Goal: Subscribe to service/newsletter

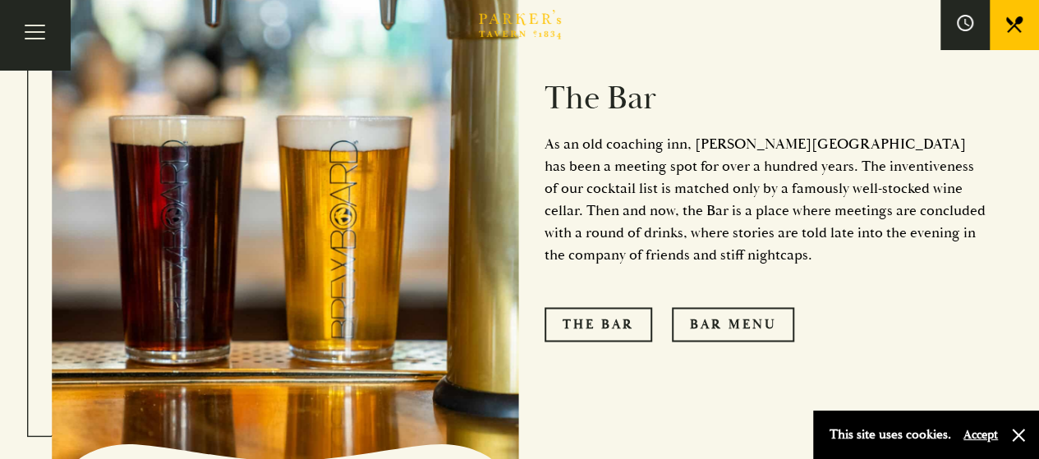
scroll to position [1334, 0]
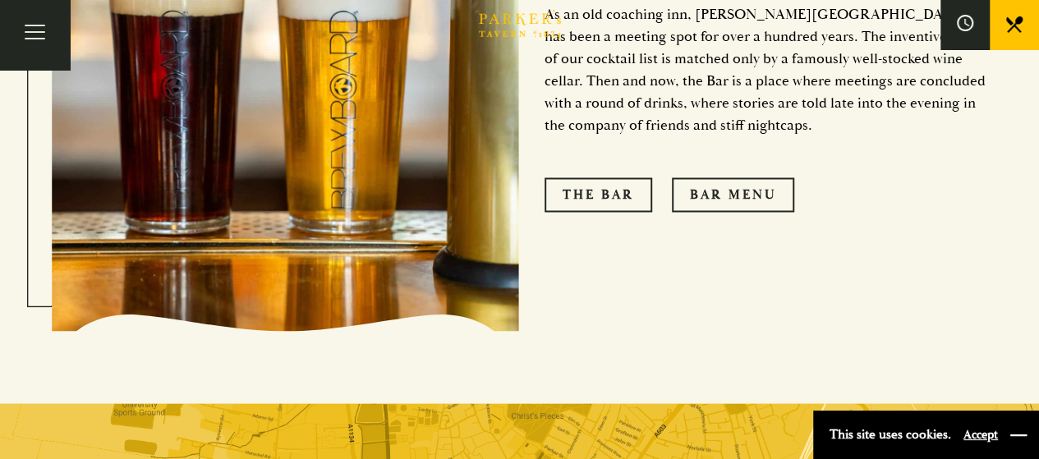
click at [1022, 438] on button "button" at bounding box center [1018, 435] width 16 height 16
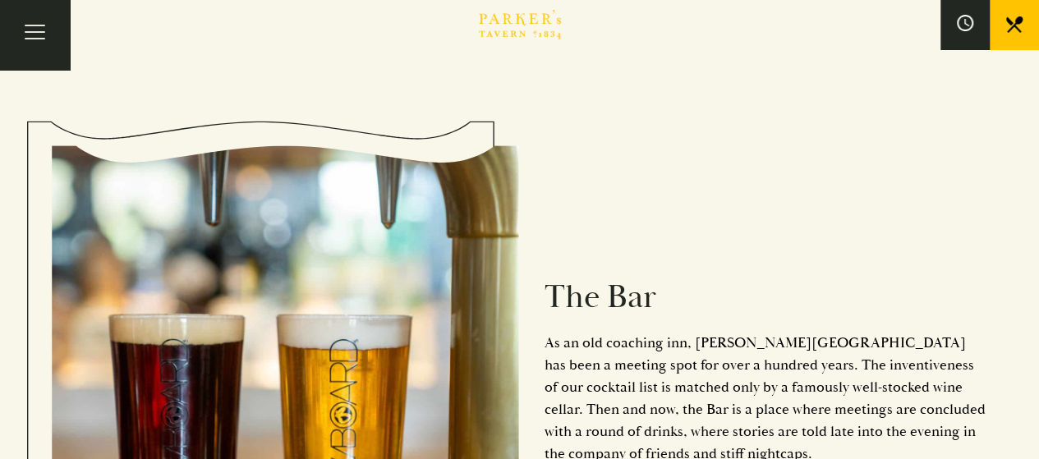
scroll to position [348, 0]
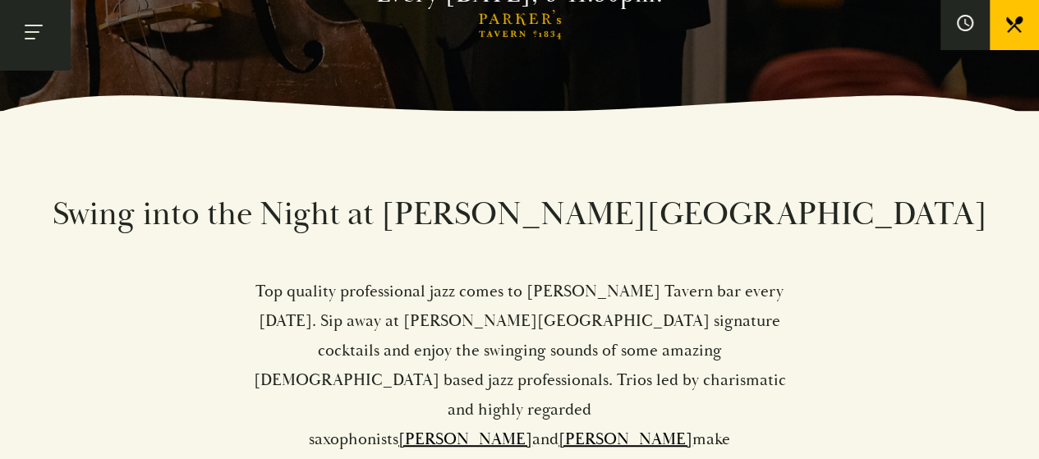
click at [31, 29] on button "Toggle navigation" at bounding box center [35, 35] width 70 height 70
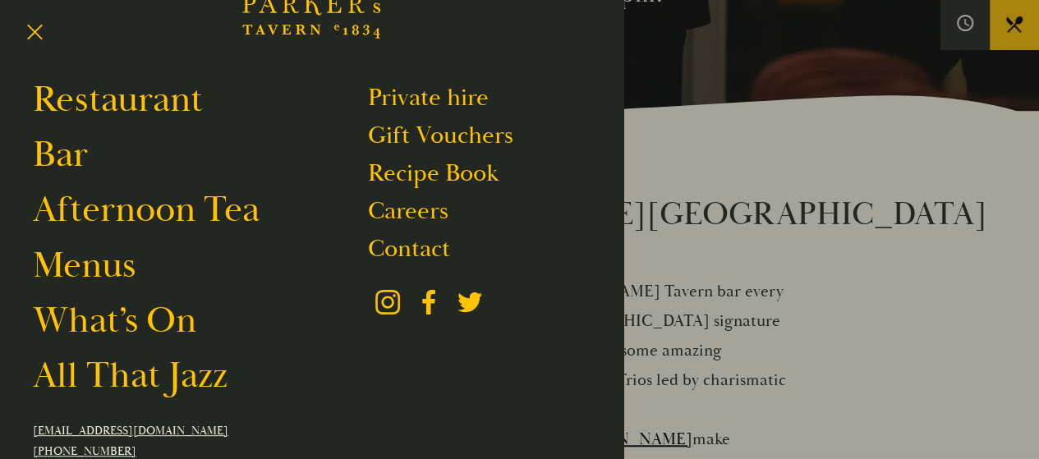
scroll to position [82, 0]
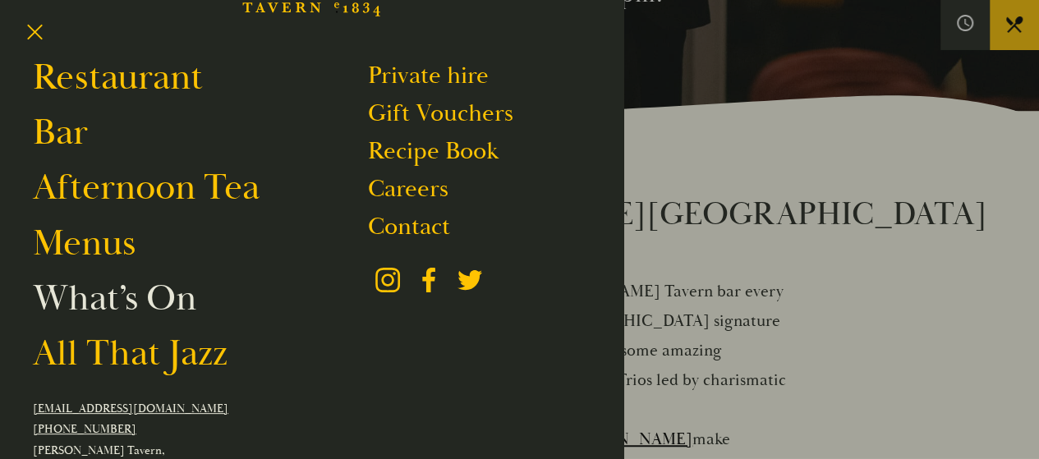
click at [165, 287] on link "What’s On" at bounding box center [114, 298] width 163 height 46
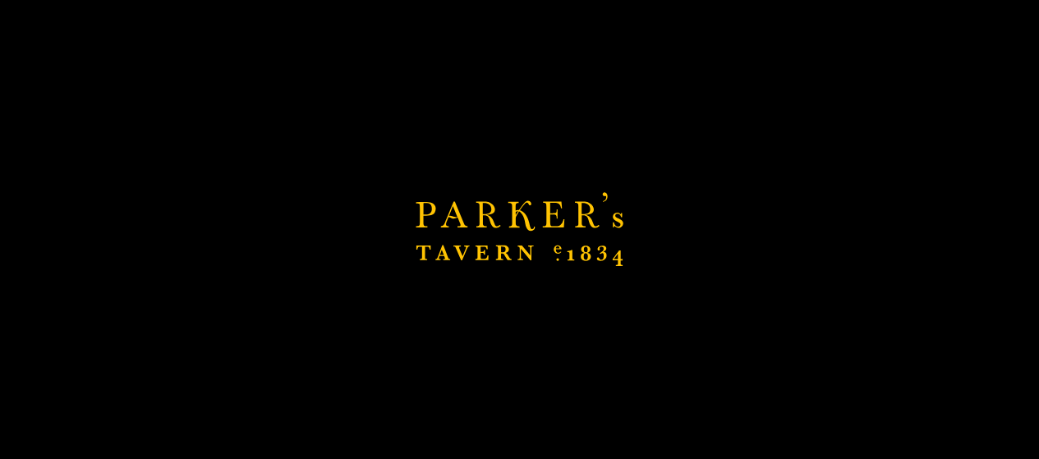
scroll to position [512, 0]
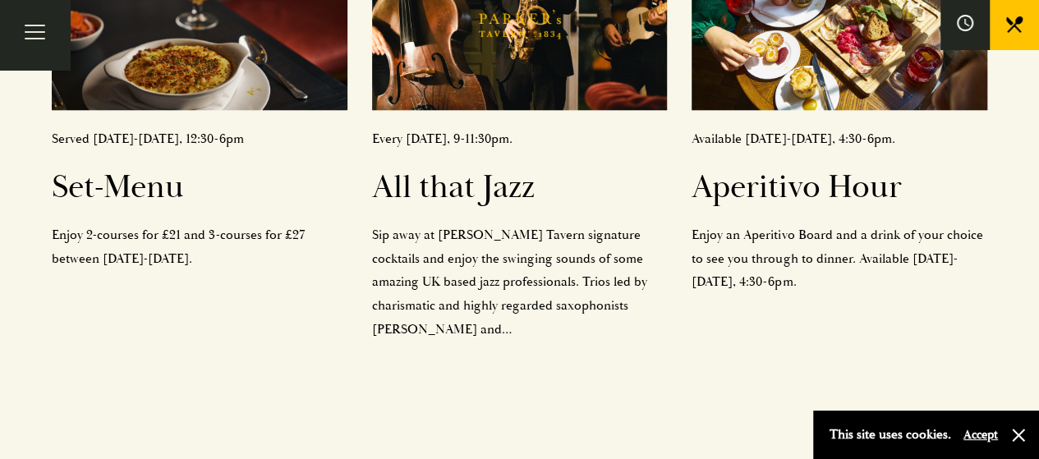
scroll to position [821, 0]
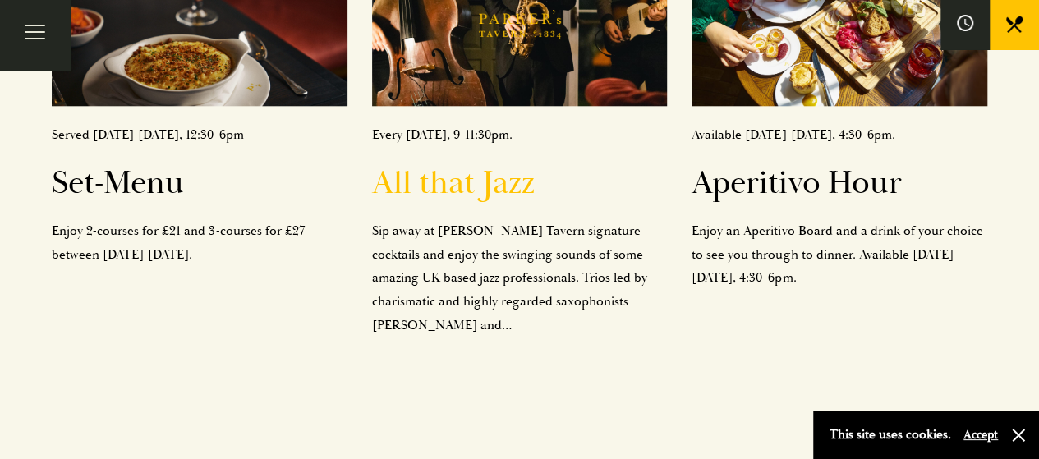
click at [504, 163] on h2 "All that Jazz" at bounding box center [520, 182] width 296 height 39
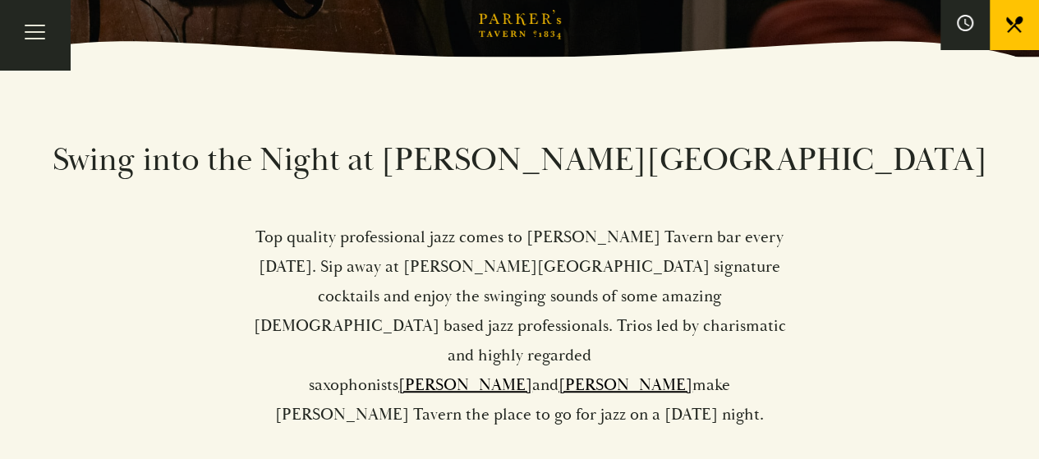
scroll to position [411, 0]
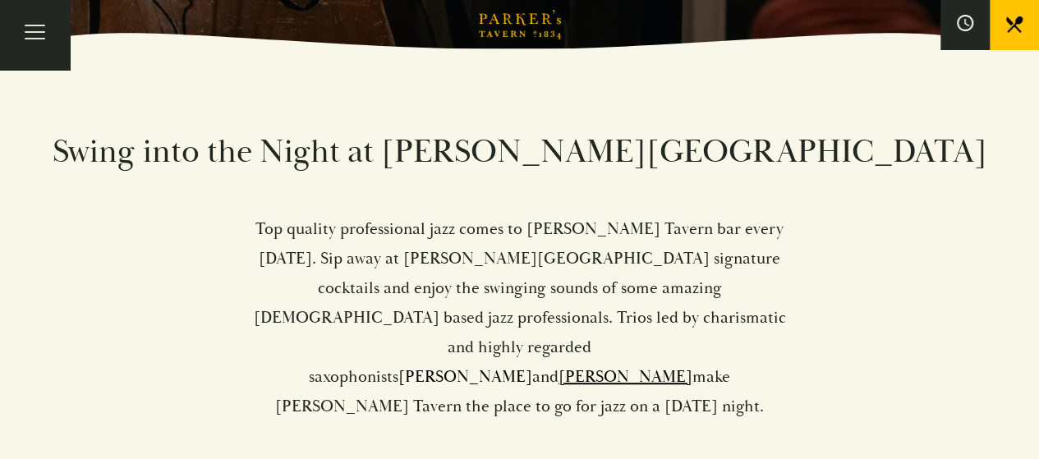
click at [503, 366] on link "[PERSON_NAME]" at bounding box center [465, 376] width 134 height 21
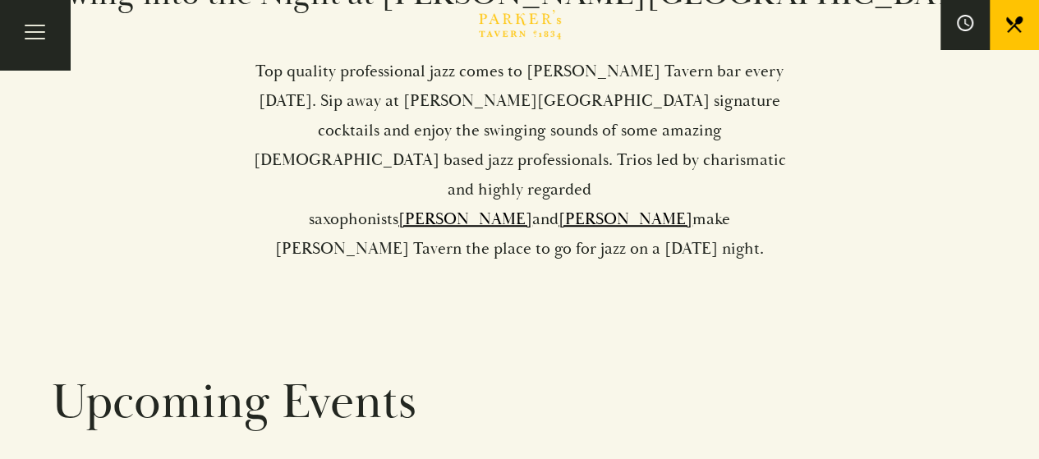
scroll to position [575, 0]
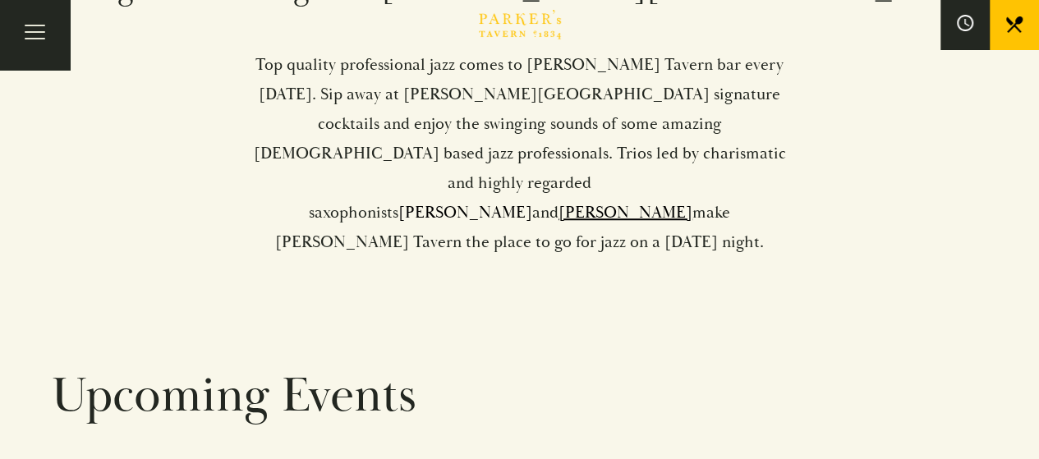
click at [516, 202] on link "[PERSON_NAME]" at bounding box center [465, 212] width 134 height 21
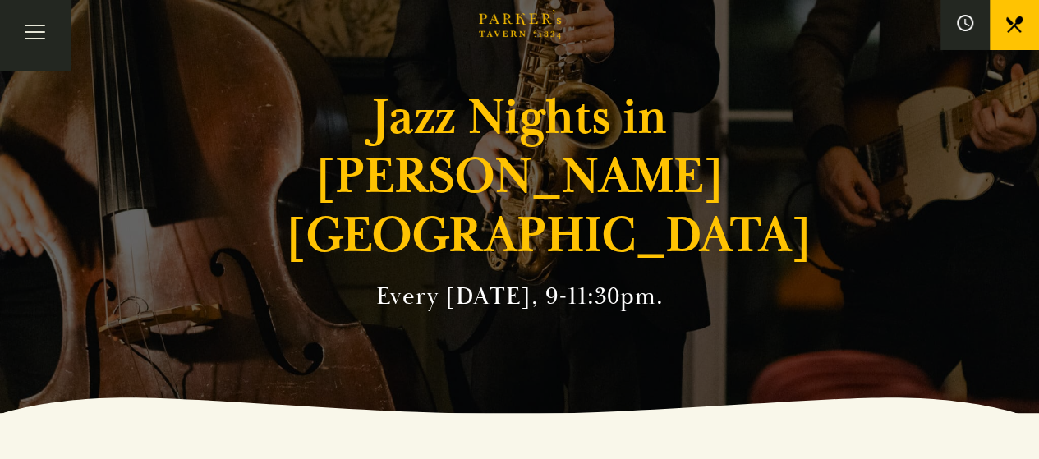
scroll to position [0, 0]
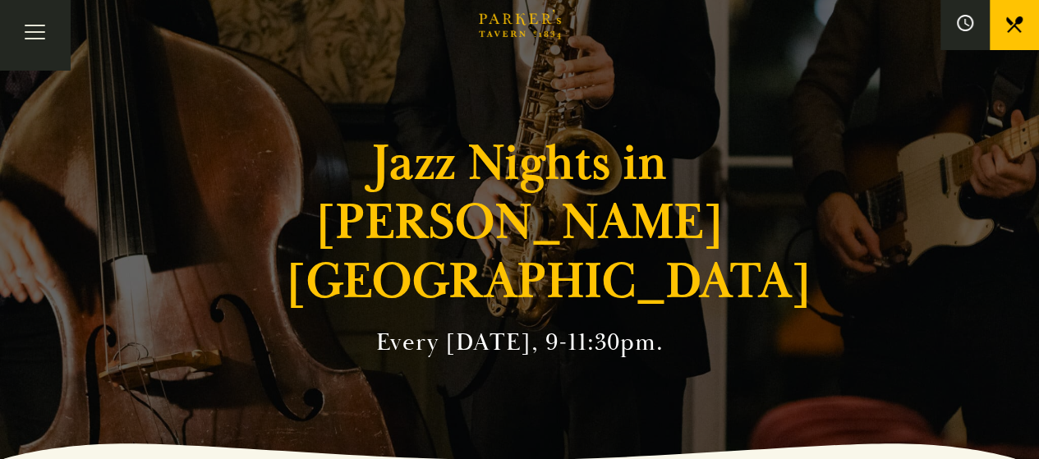
click at [516, 154] on div "Jazz Nights in Parker's Tavern Every Friday, 9-11:30pm." at bounding box center [519, 229] width 985 height 459
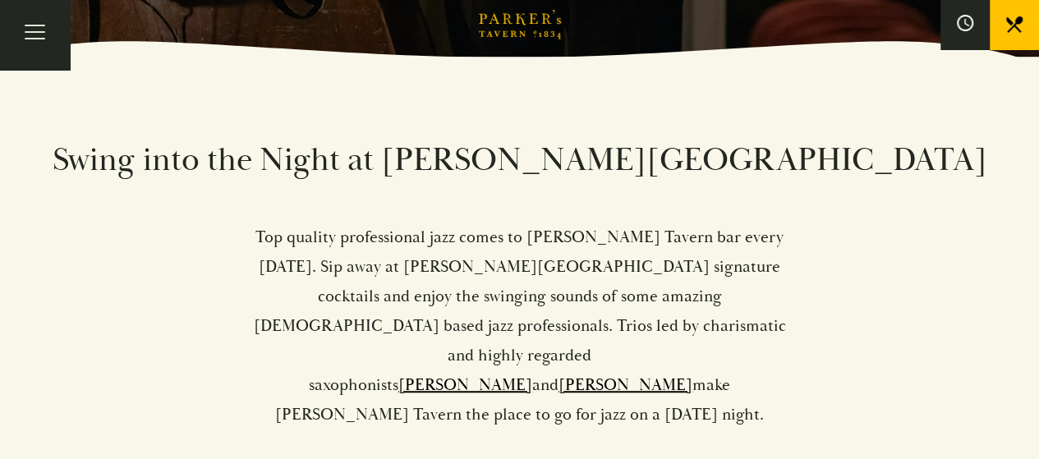
scroll to position [411, 0]
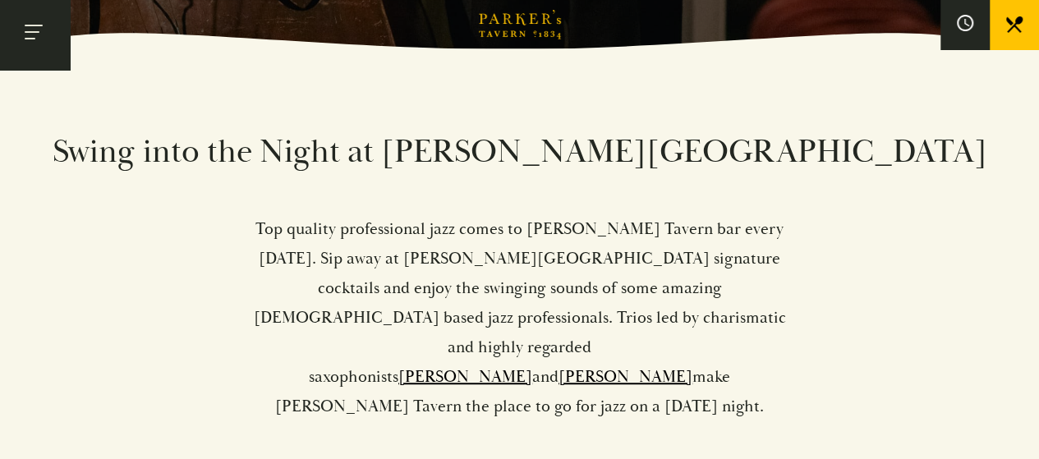
click at [34, 42] on button "Toggle navigation" at bounding box center [35, 35] width 70 height 70
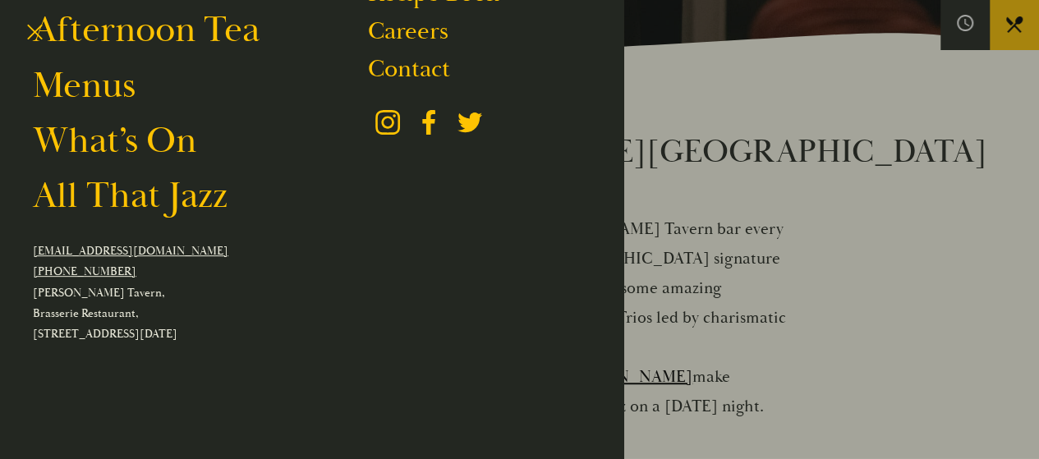
scroll to position [246, 0]
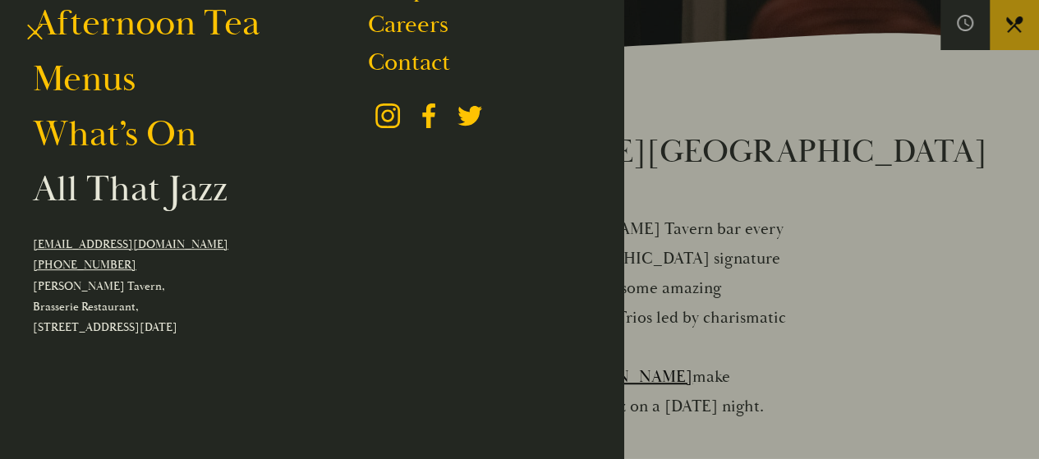
click at [140, 200] on link "All That Jazz" at bounding box center [130, 189] width 195 height 46
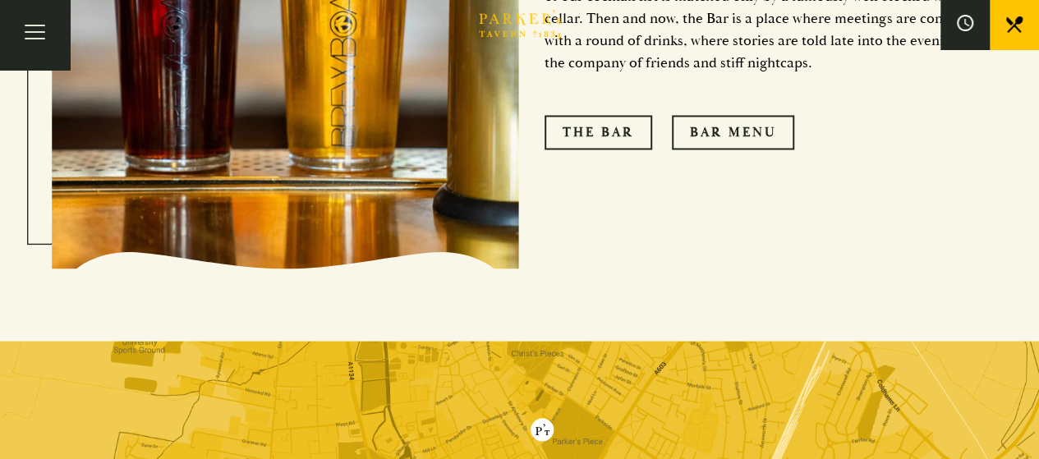
scroll to position [1642, 0]
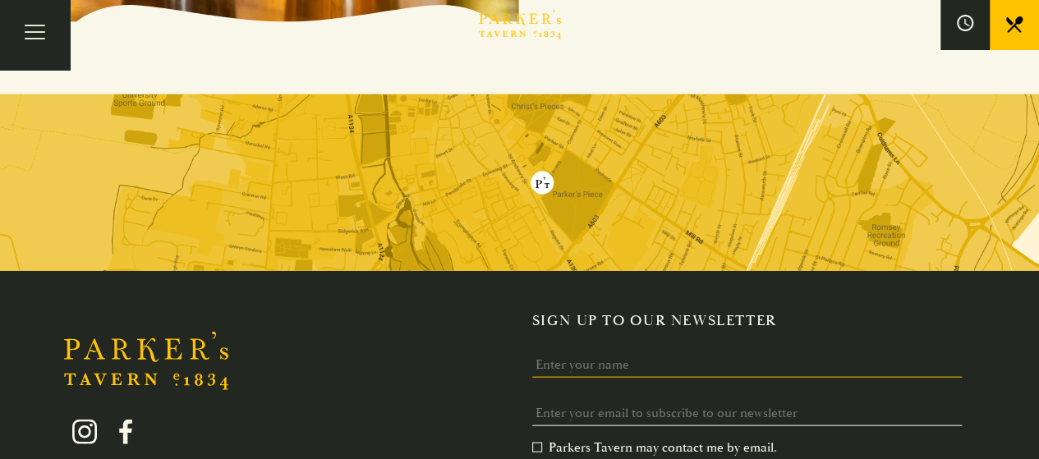
click at [580, 352] on input "Name" at bounding box center [746, 364] width 429 height 25
type input "Heather Sturman"
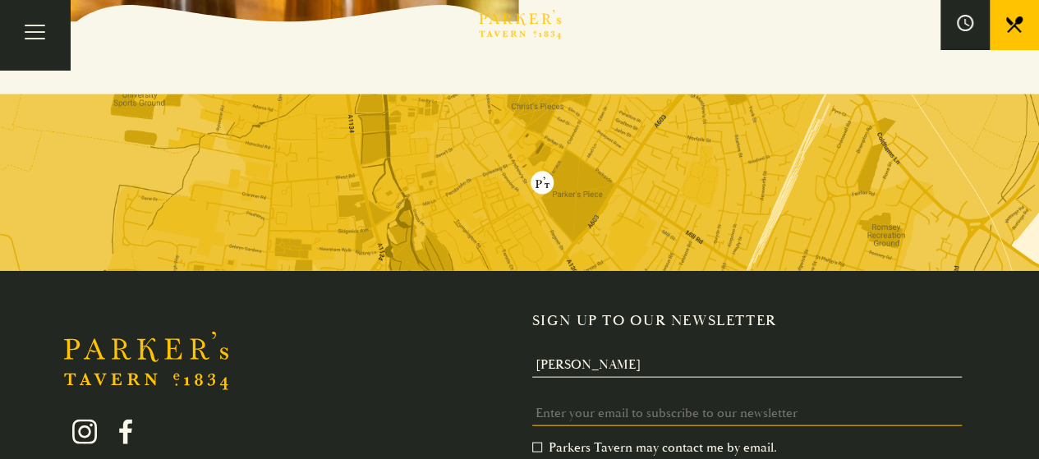
type input "heather.greenhalgh@ntlworld.com"
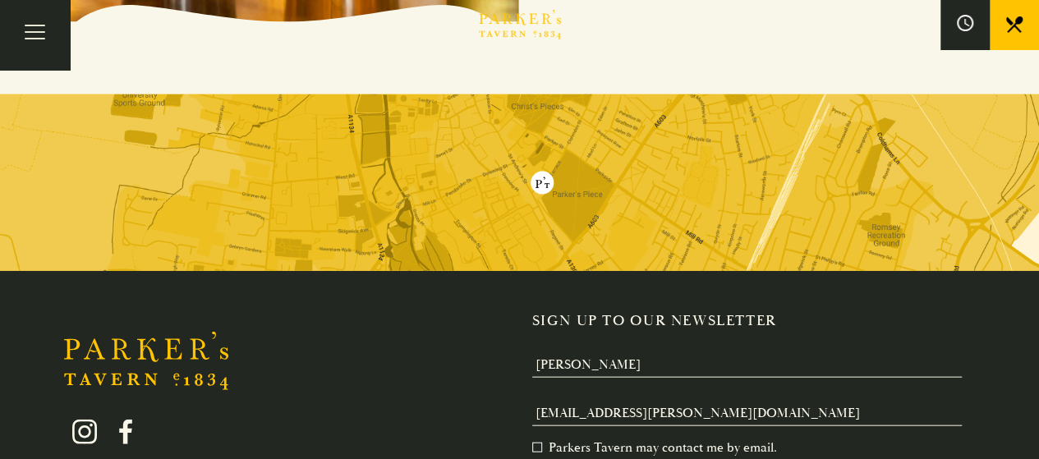
click at [534, 439] on label "Parkers Tavern may contact me by email. *" at bounding box center [654, 447] width 245 height 16
click at [535, 449] on input "Parkers Tavern may contact me by email. *" at bounding box center [535, 449] width 0 height 0
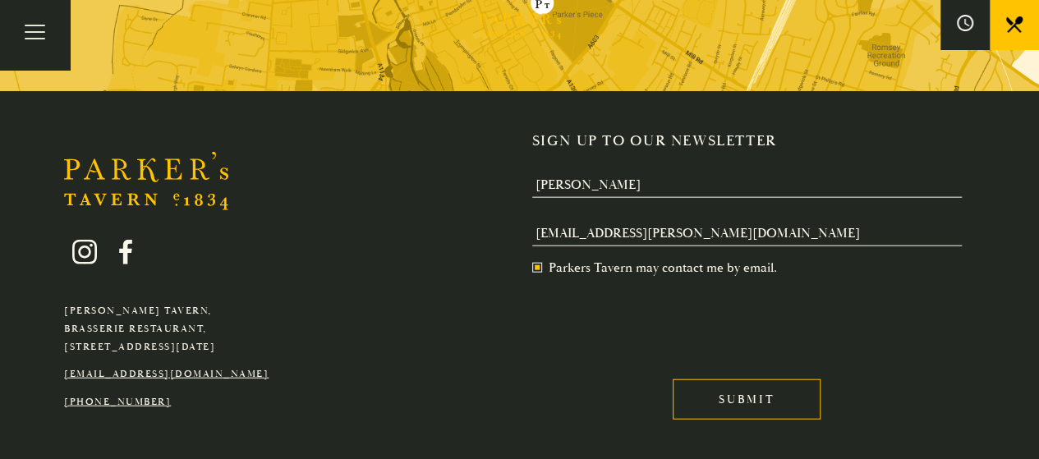
scroll to position [1826, 0]
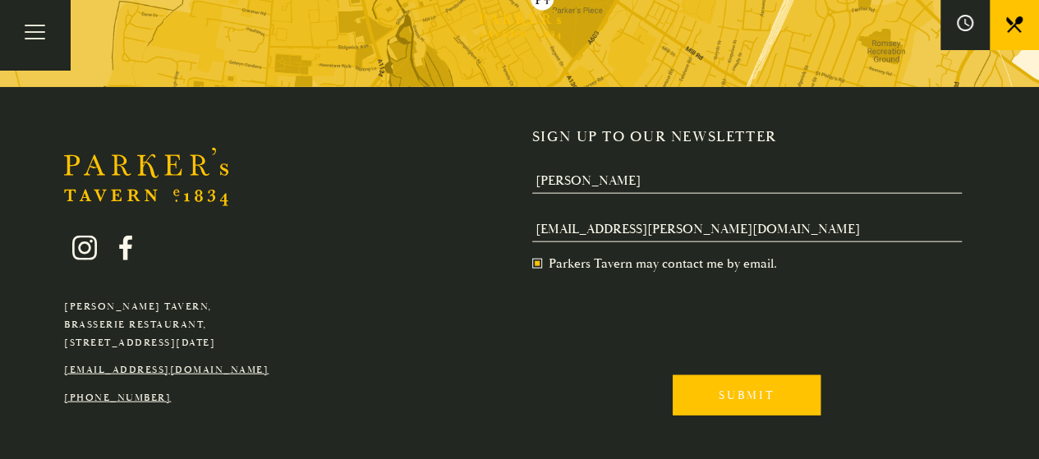
click at [749, 375] on input "Submit" at bounding box center [747, 395] width 148 height 40
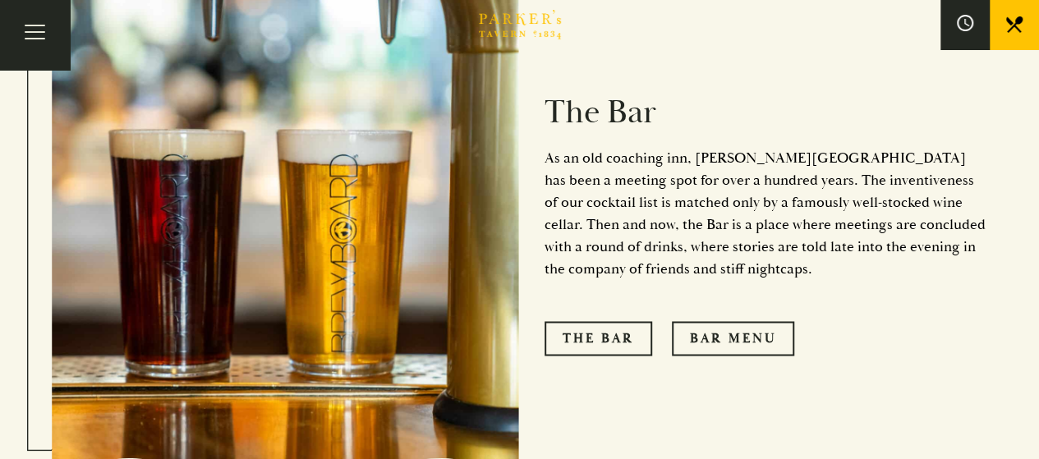
scroll to position [1211, 0]
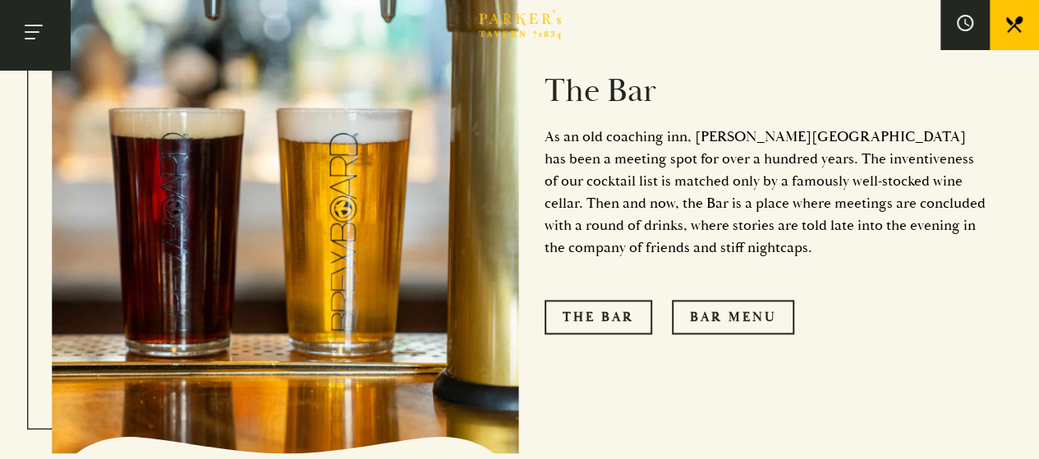
click at [51, 26] on button "Toggle navigation" at bounding box center [35, 35] width 70 height 70
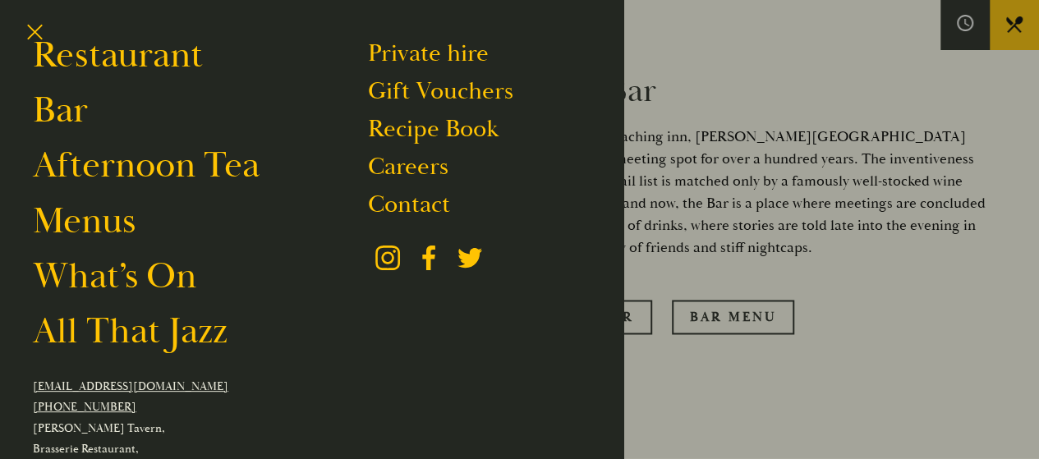
scroll to position [0, 0]
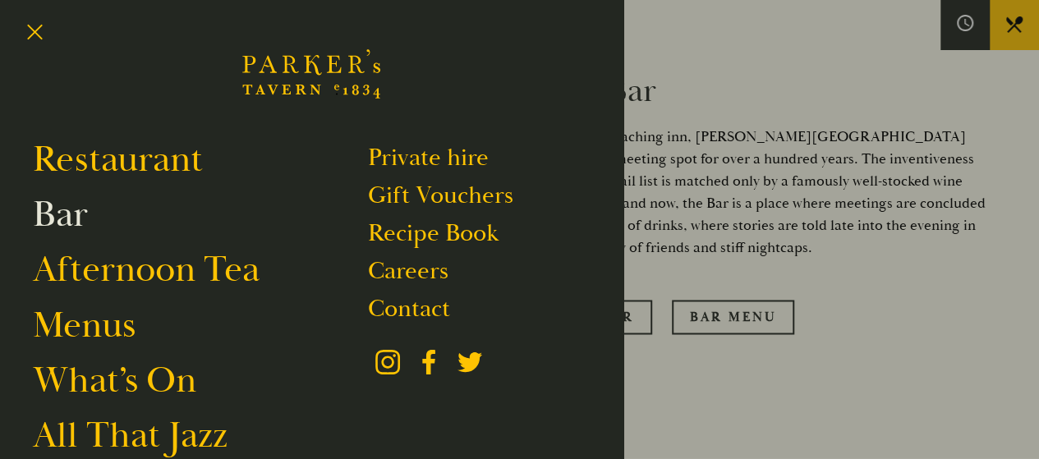
click at [60, 207] on link "Bar" at bounding box center [60, 214] width 55 height 46
